Goal: Task Accomplishment & Management: Manage account settings

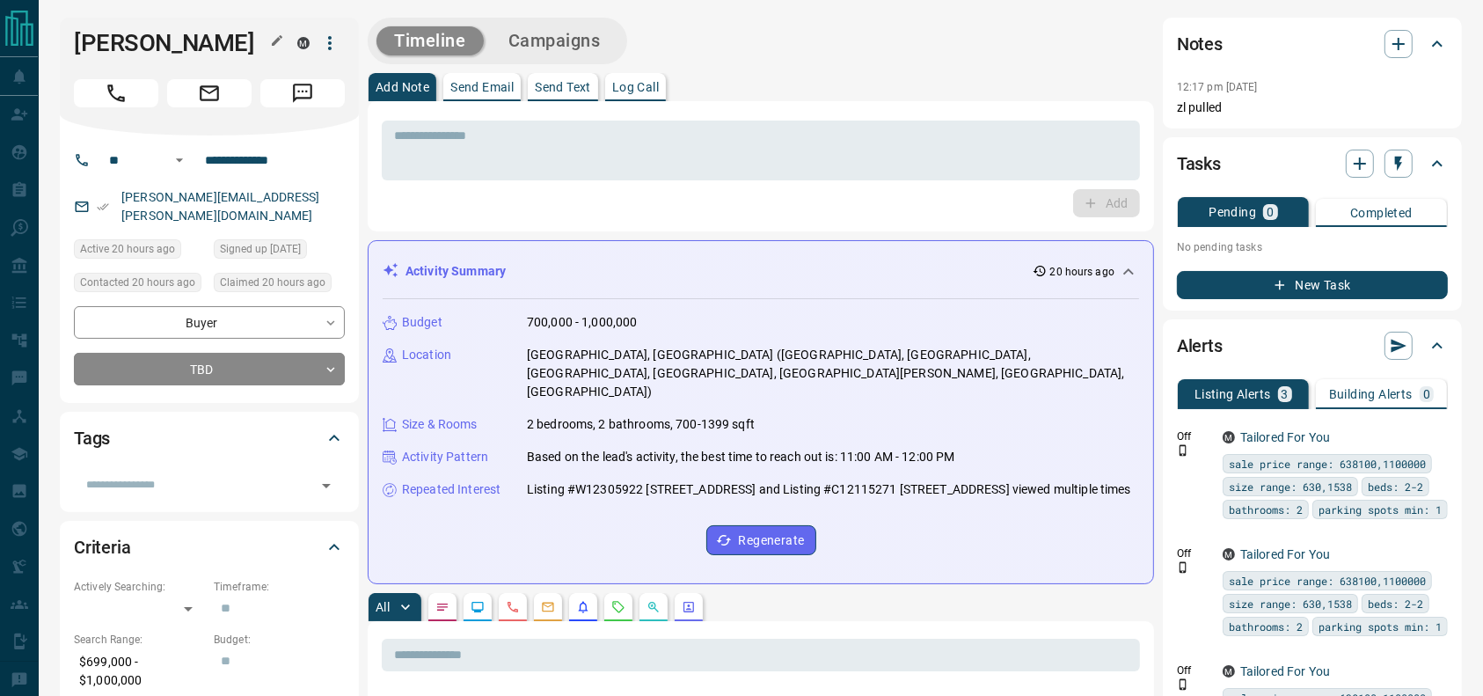
click at [129, 31] on h1 "[PERSON_NAME]" at bounding box center [172, 43] width 197 height 28
click at [79, 38] on h1 "[PERSON_NAME]" at bounding box center [172, 43] width 197 height 28
drag, startPoint x: 79, startPoint y: 38, endPoint x: 190, endPoint y: 33, distance: 110.9
click at [190, 33] on h1 "[PERSON_NAME]" at bounding box center [172, 43] width 197 height 28
click at [191, 33] on h1 "[PERSON_NAME]" at bounding box center [172, 43] width 197 height 28
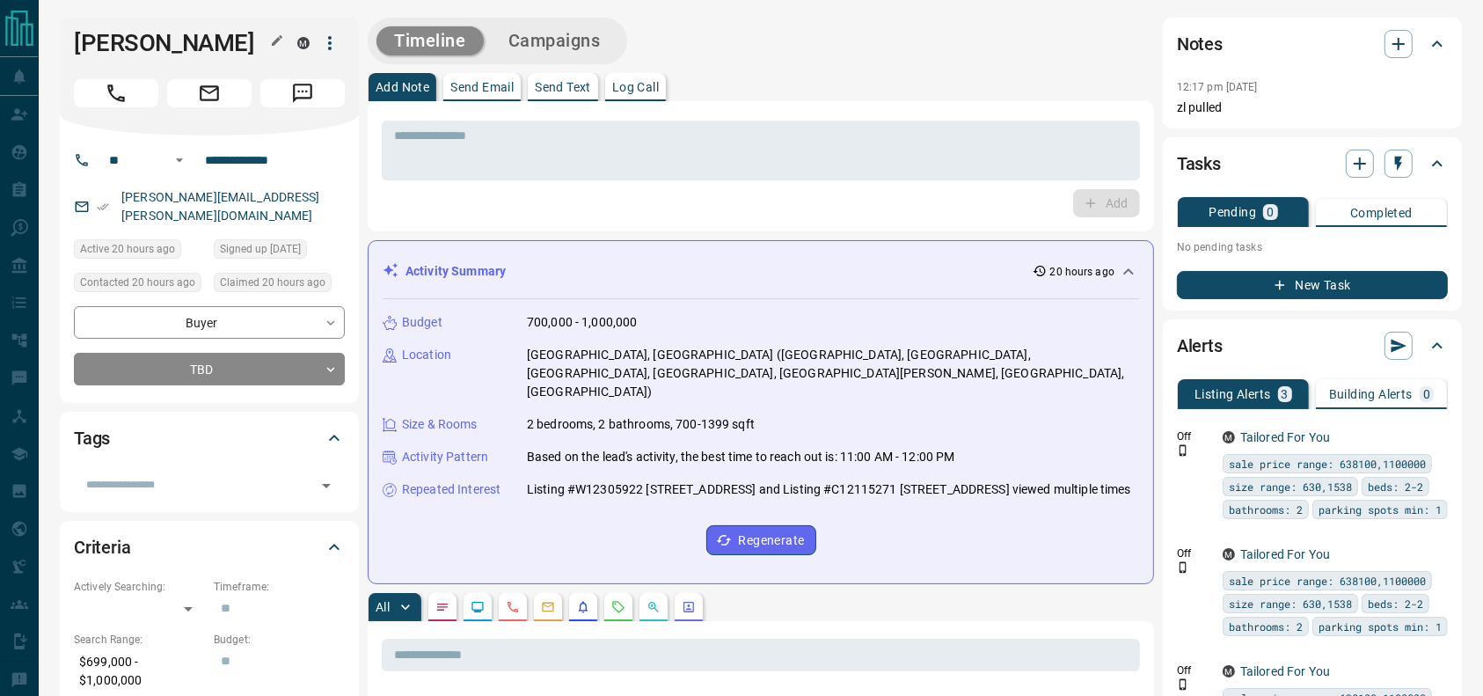
click at [110, 54] on h1 "[PERSON_NAME]" at bounding box center [172, 43] width 197 height 28
click at [113, 57] on div "[PERSON_NAME] M" at bounding box center [209, 43] width 271 height 30
click at [187, 40] on h1 "[PERSON_NAME]" at bounding box center [172, 43] width 197 height 28
drag, startPoint x: 141, startPoint y: 92, endPoint x: 155, endPoint y: 131, distance: 41.2
click at [140, 91] on button "Call" at bounding box center [116, 93] width 84 height 28
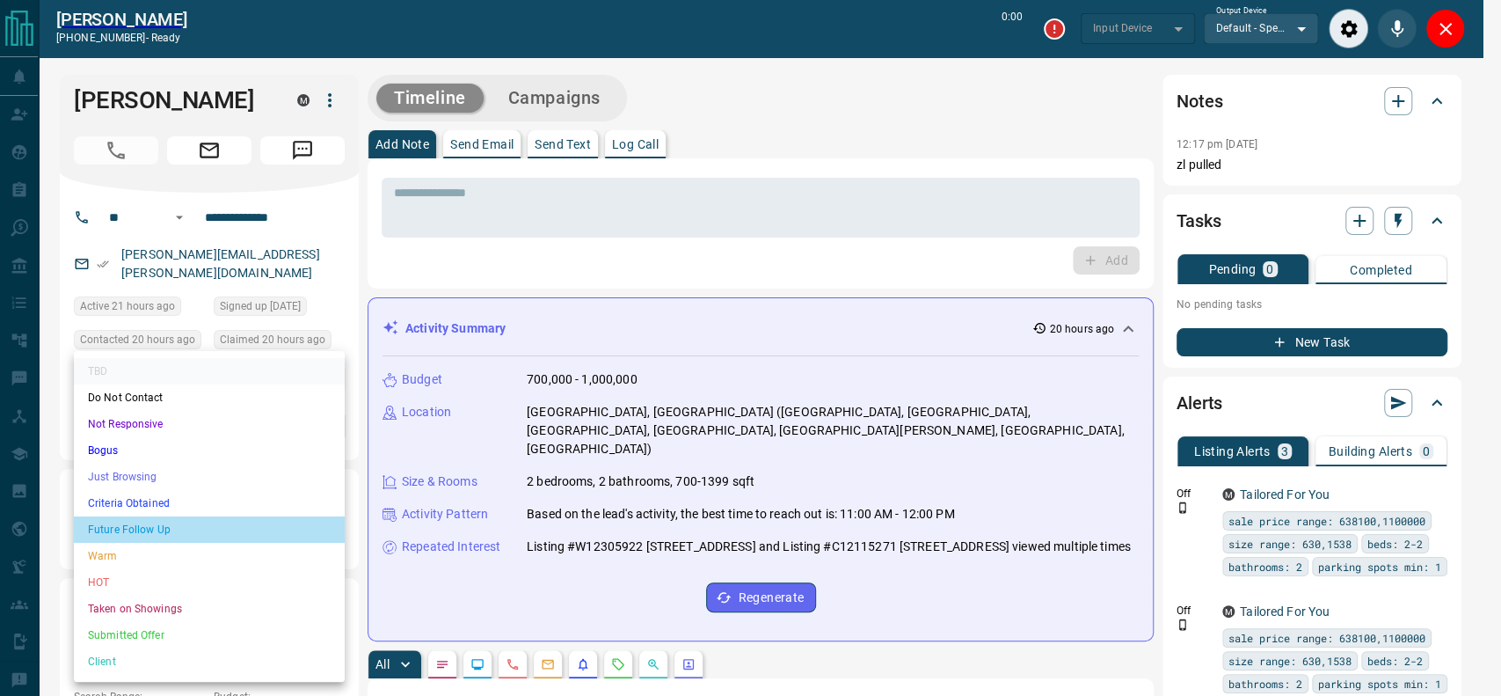
type input "*******"
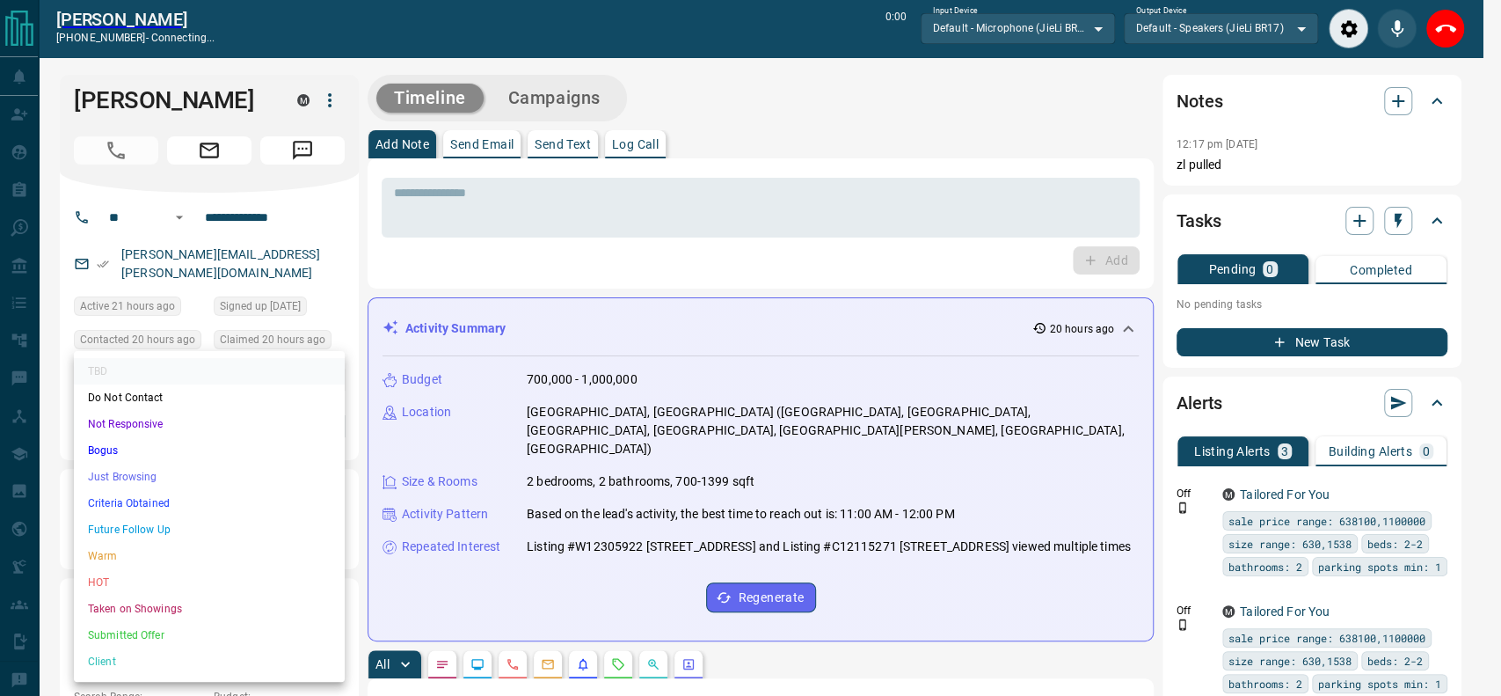
drag, startPoint x: 150, startPoint y: 516, endPoint x: 150, endPoint y: 502, distance: 14.1
click at [150, 502] on ul "TBD Do Not Contact Not Responsive Bogus Just Browsing Criteria Obtained Future …" at bounding box center [209, 516] width 271 height 331
click at [150, 502] on li "Criteria Obtained" at bounding box center [209, 503] width 271 height 26
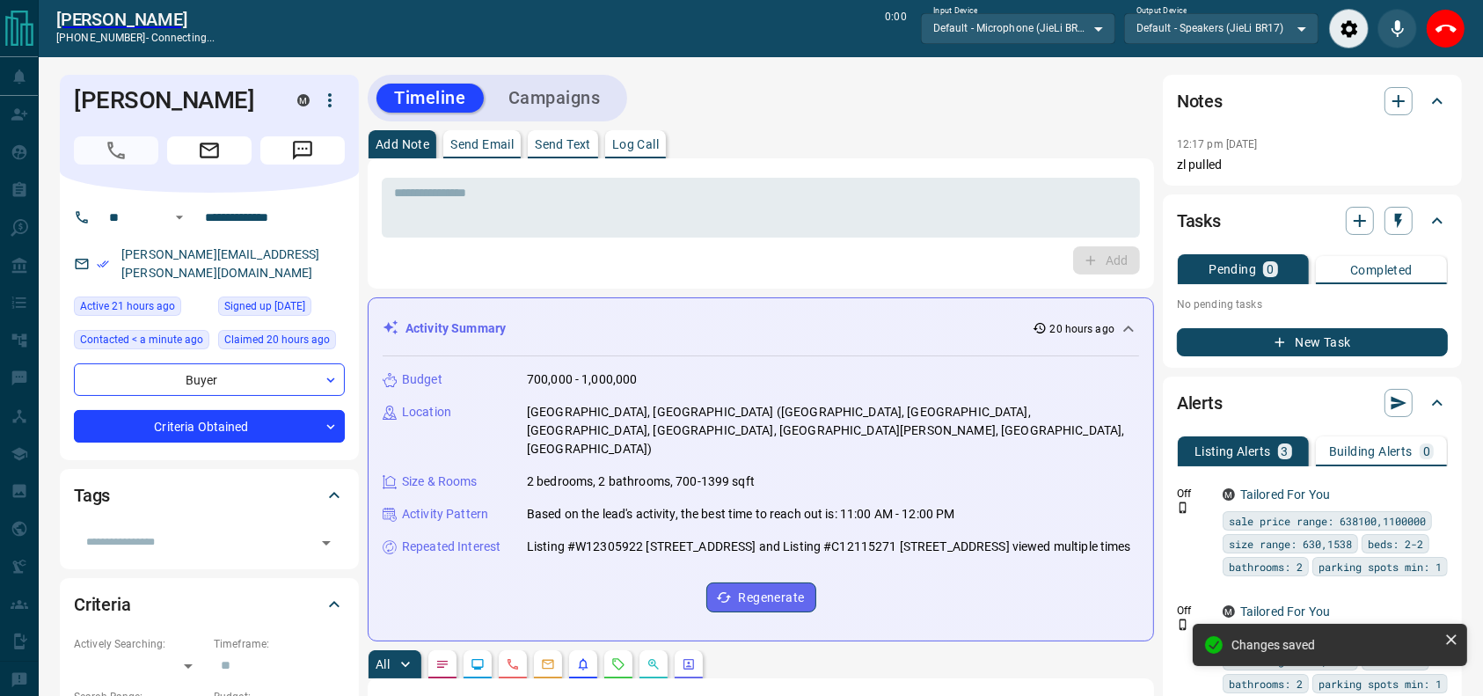
type input "*"
click at [839, 144] on div "Add Note Send Email Send Text Log Call" at bounding box center [761, 144] width 786 height 28
click at [934, 227] on textarea at bounding box center [760, 208] width 733 height 45
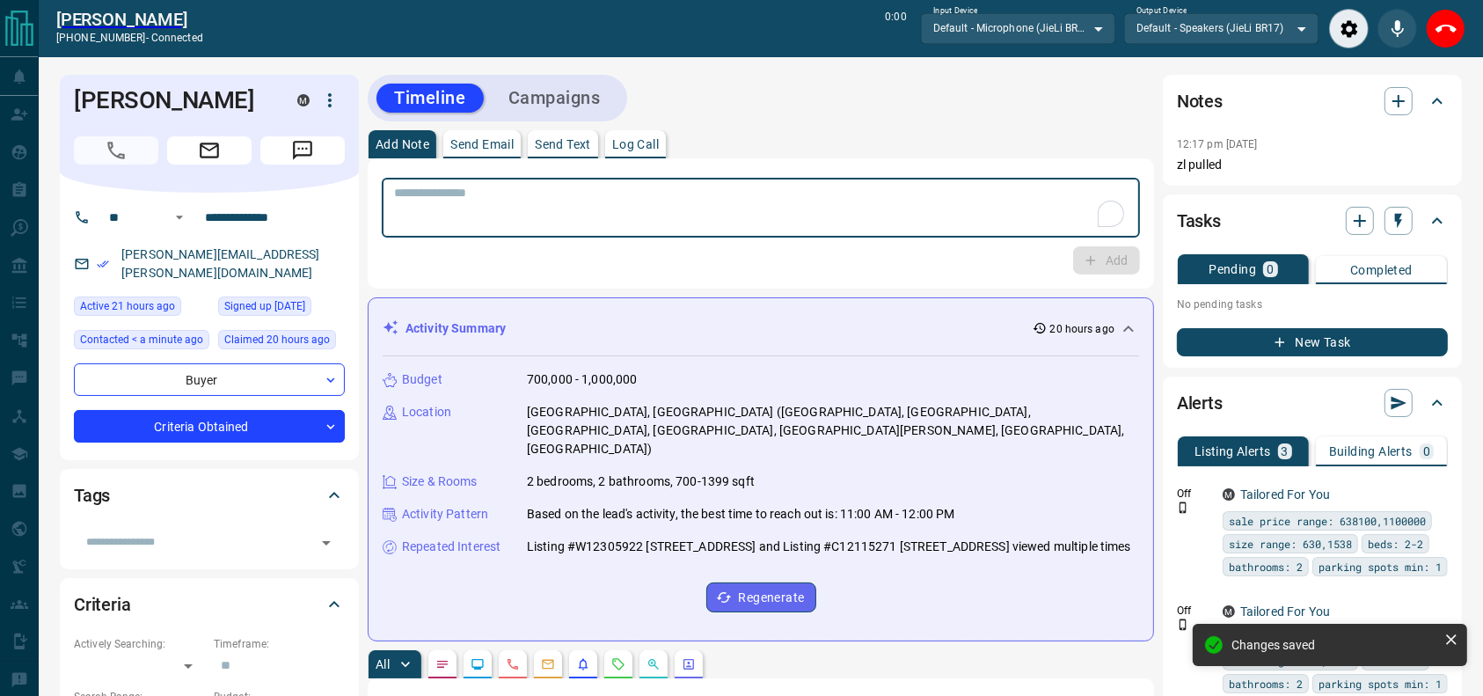
click at [921, 192] on textarea "To enrich screen reader interactions, please activate Accessibility in Grammarl…" at bounding box center [760, 208] width 733 height 45
click at [865, 204] on textarea "To enrich screen reader interactions, please activate Accessibility in Grammarl…" at bounding box center [760, 208] width 733 height 45
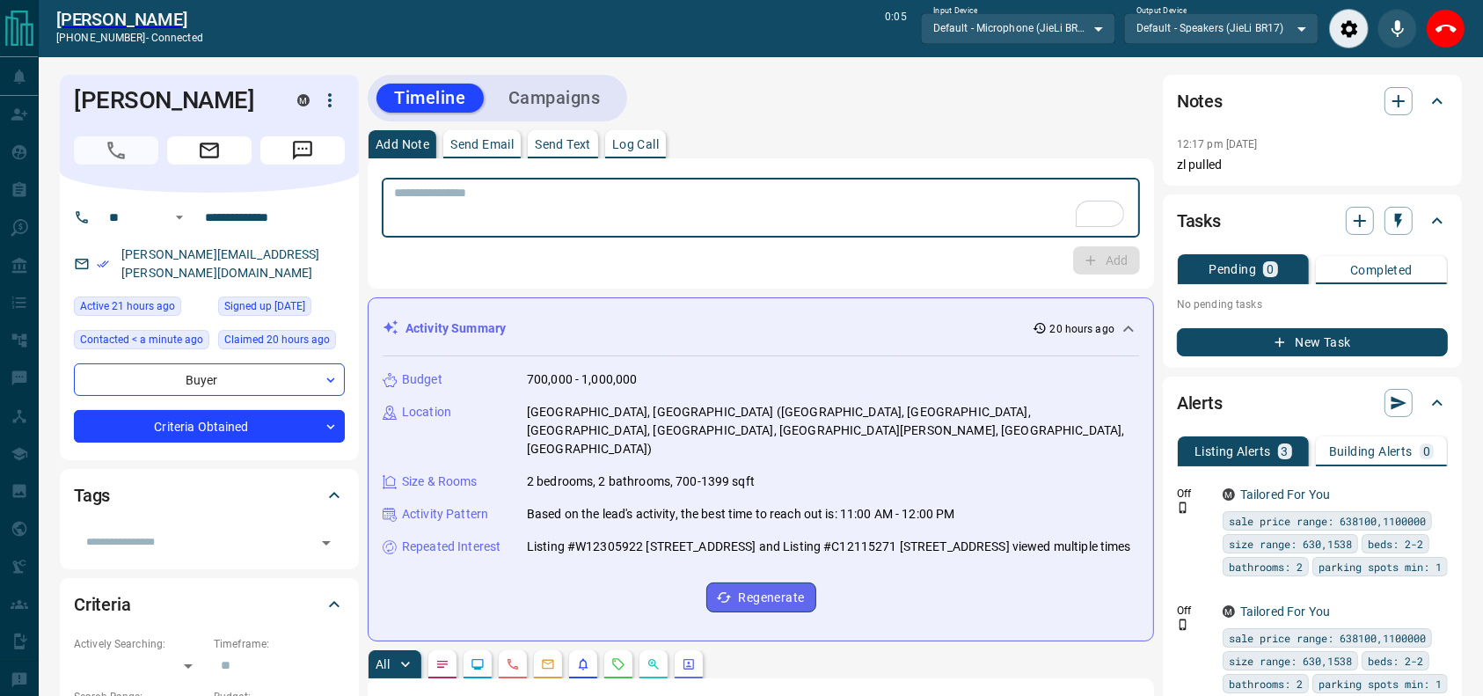
click at [865, 204] on textarea "To enrich screen reader interactions, please activate Accessibility in Grammarl…" at bounding box center [760, 208] width 733 height 45
click at [1434, 40] on button "End Call" at bounding box center [1446, 29] width 40 height 40
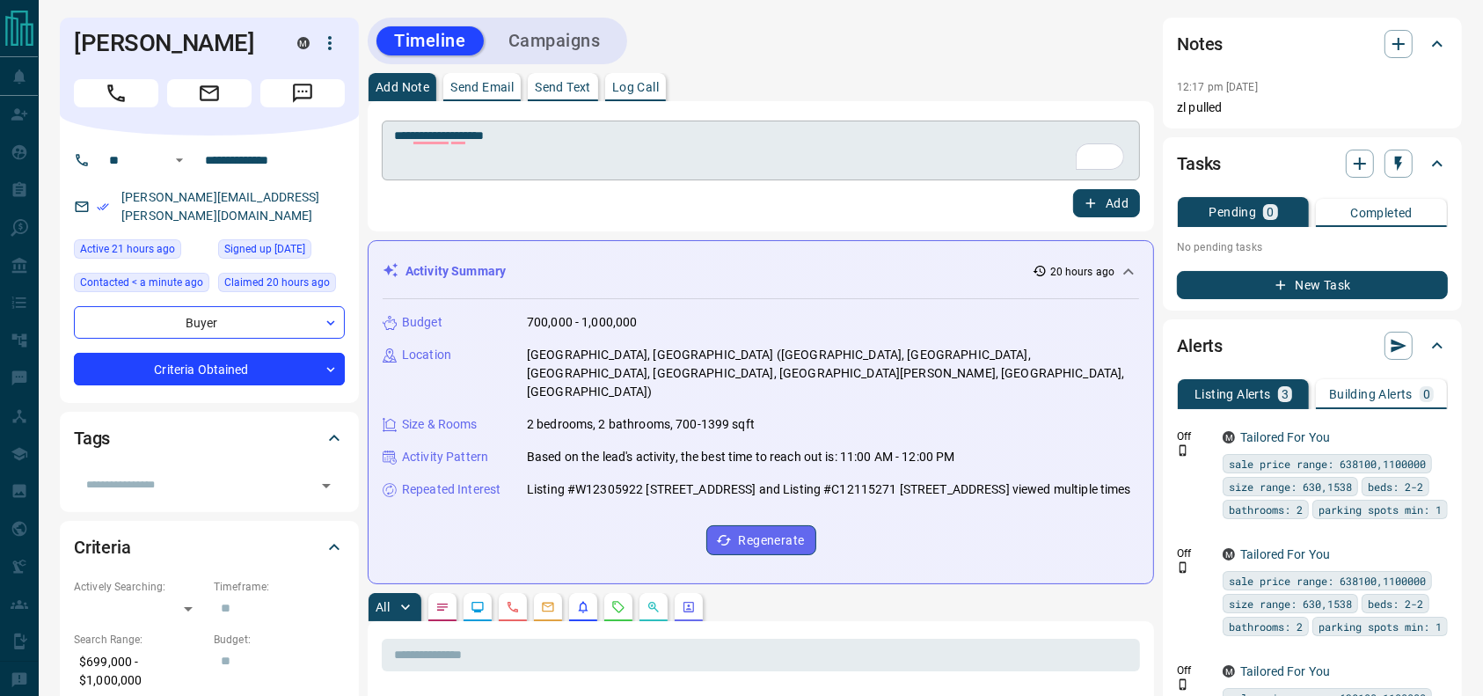
click at [951, 179] on div "**********" at bounding box center [761, 150] width 758 height 60
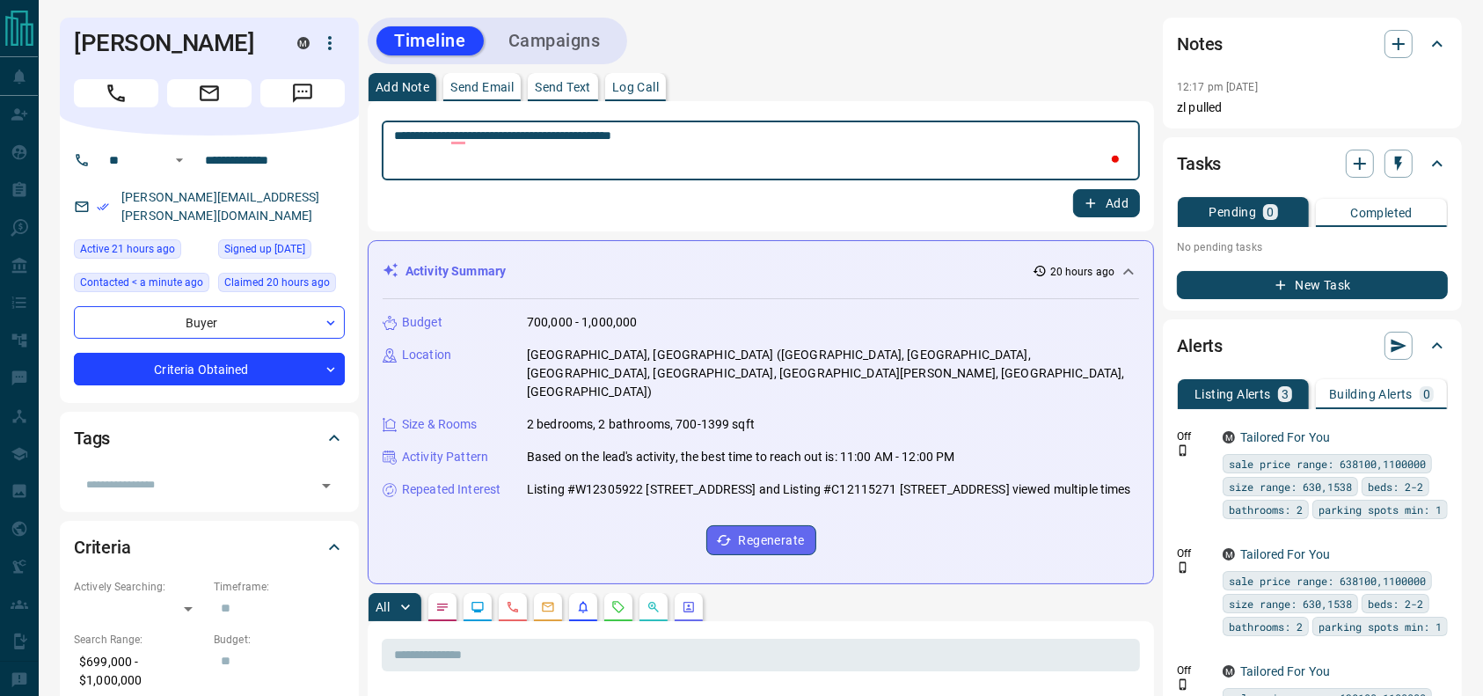
type textarea "**********"
click at [1128, 189] on button "Add" at bounding box center [1106, 203] width 67 height 28
